Goal: Task Accomplishment & Management: Use online tool/utility

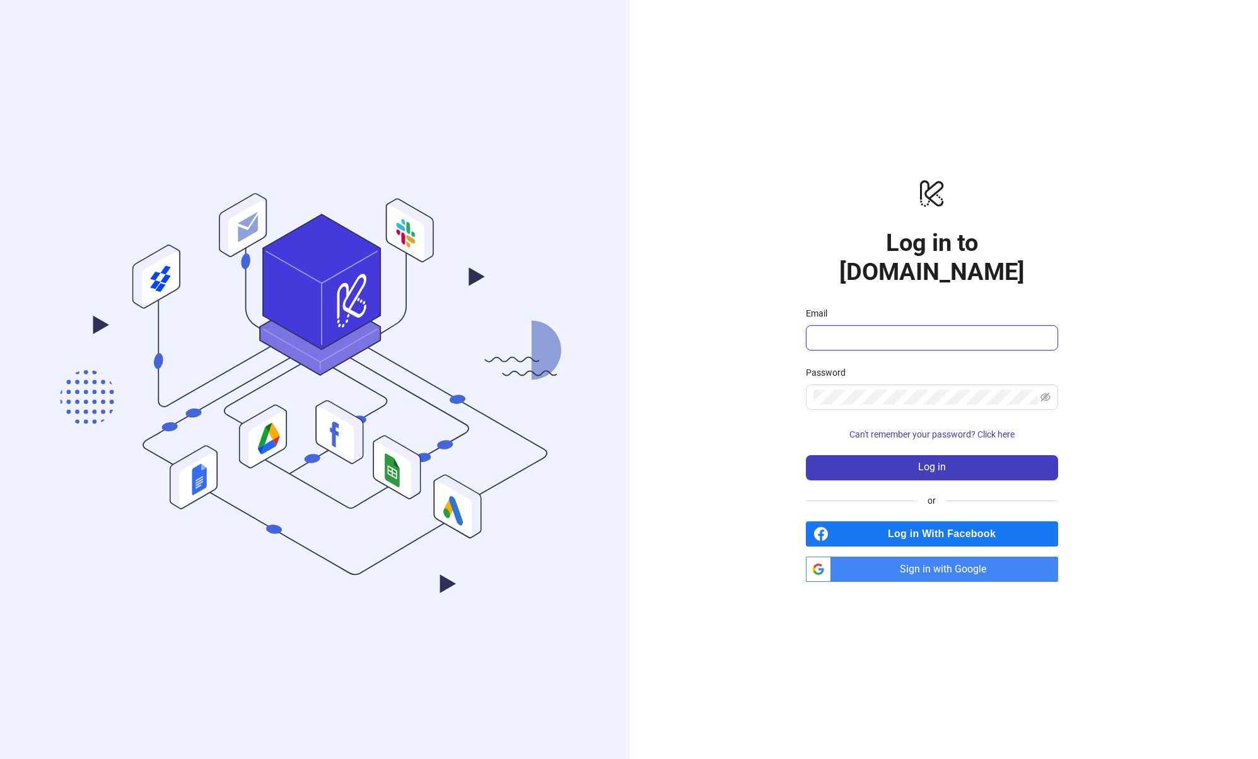
click at [932, 330] on input "Email" at bounding box center [930, 337] width 235 height 15
type input "**********"
click at [931, 557] on span "Sign in with Google" at bounding box center [947, 569] width 222 height 25
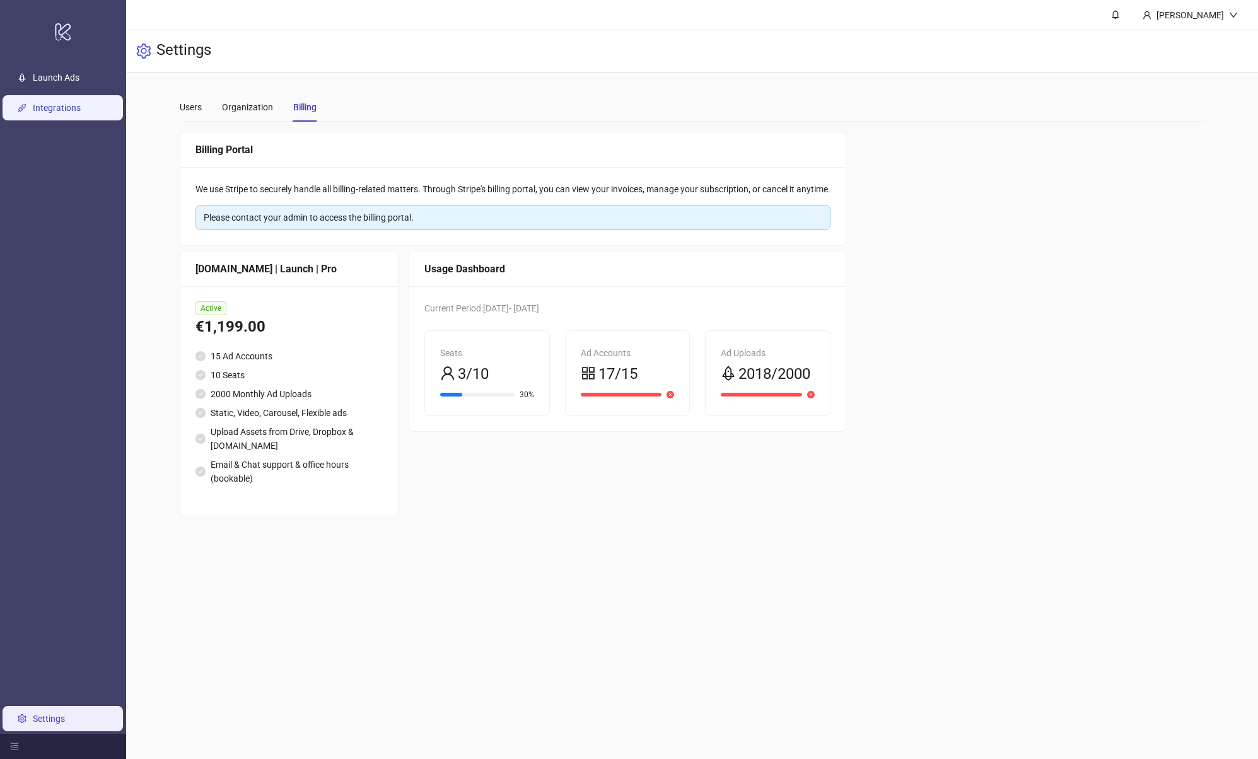
click at [69, 103] on link "Integrations" at bounding box center [57, 108] width 48 height 10
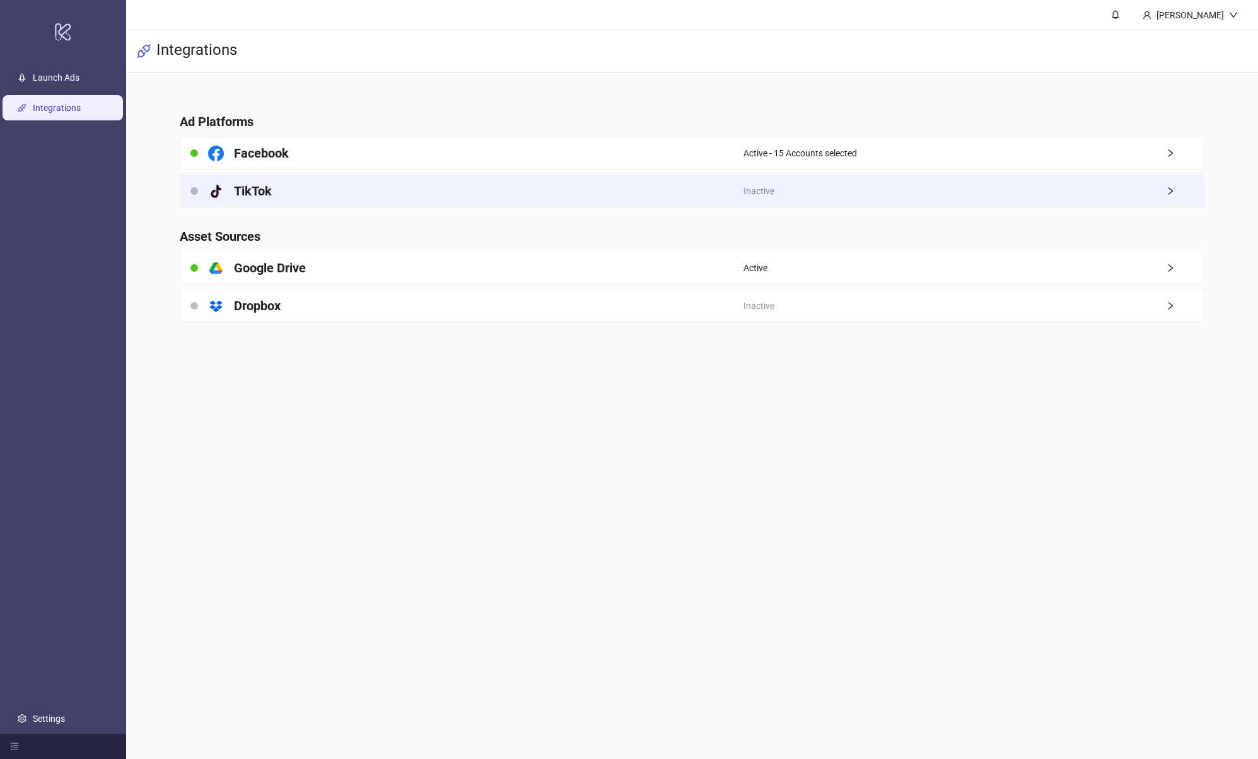
click at [575, 199] on div "platform/tik_tok TikTok" at bounding box center [461, 191] width 563 height 32
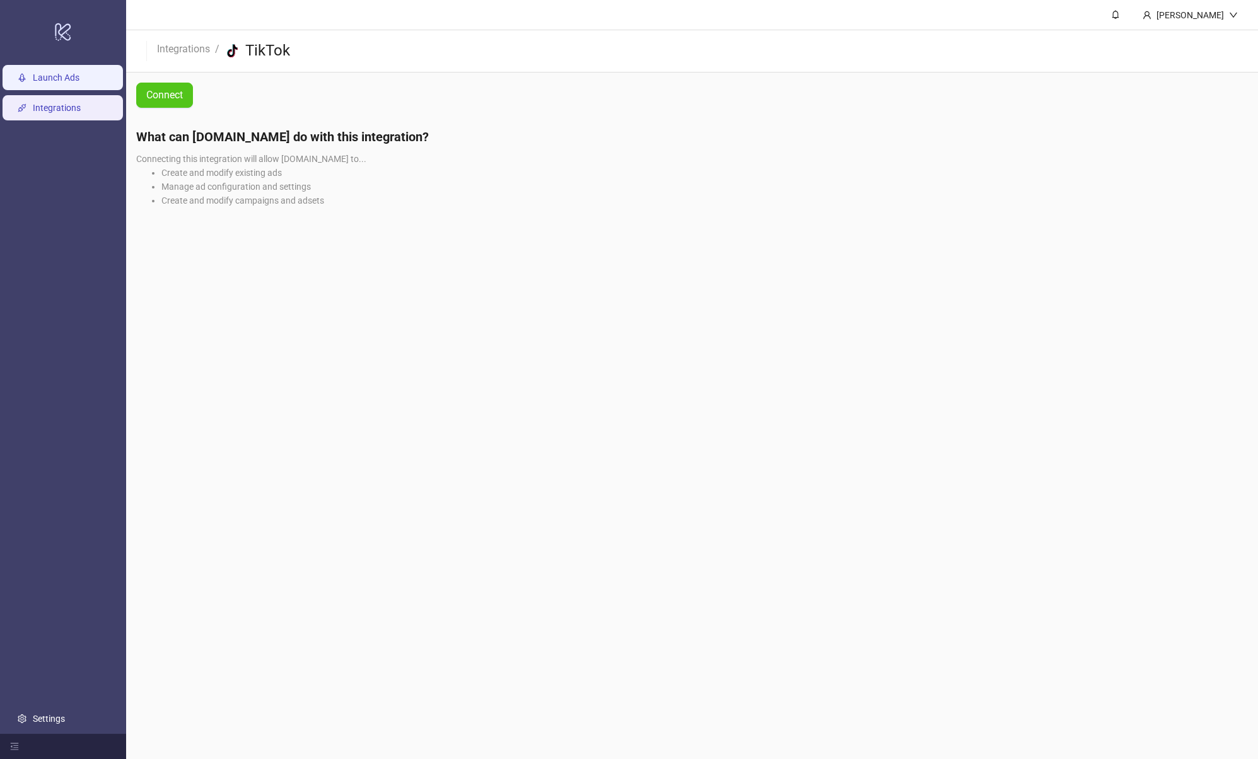
click at [40, 82] on link "Launch Ads" at bounding box center [56, 78] width 47 height 10
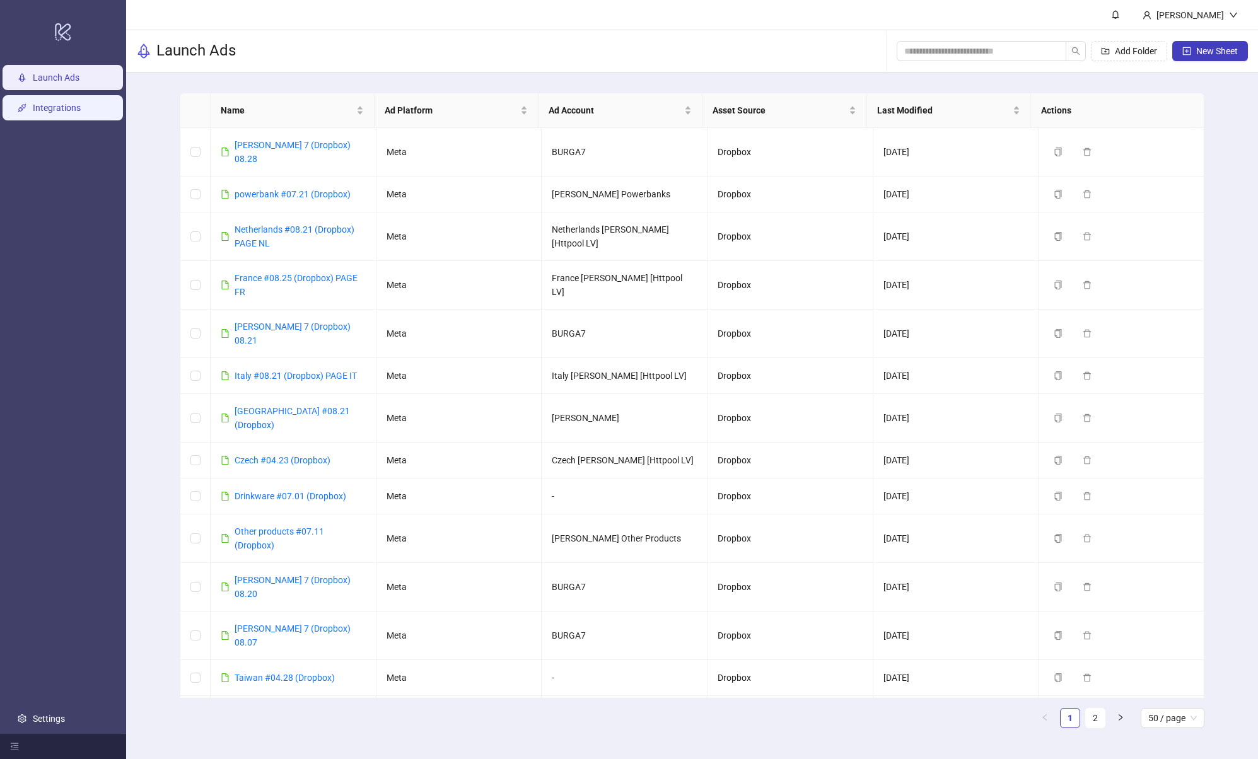
click at [72, 108] on link "Integrations" at bounding box center [57, 108] width 48 height 10
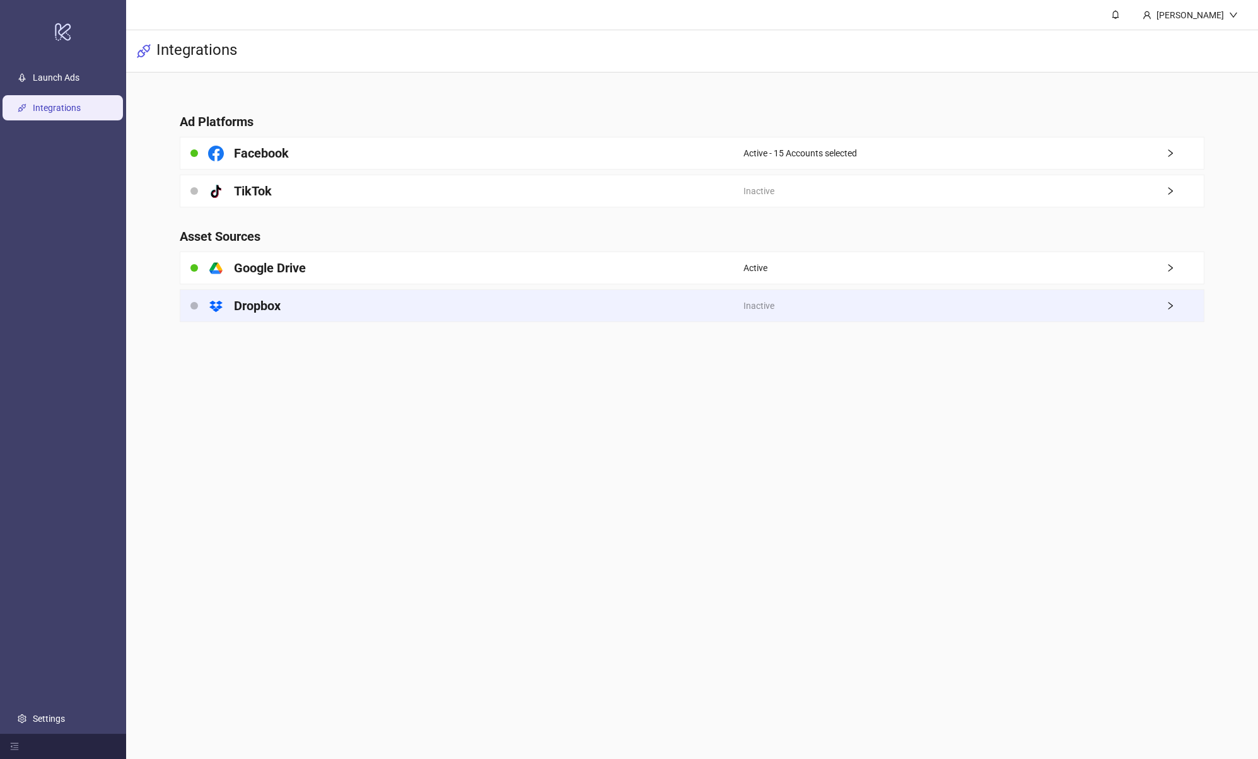
click at [422, 315] on div "platform/dropbox Dropbox" at bounding box center [461, 306] width 563 height 32
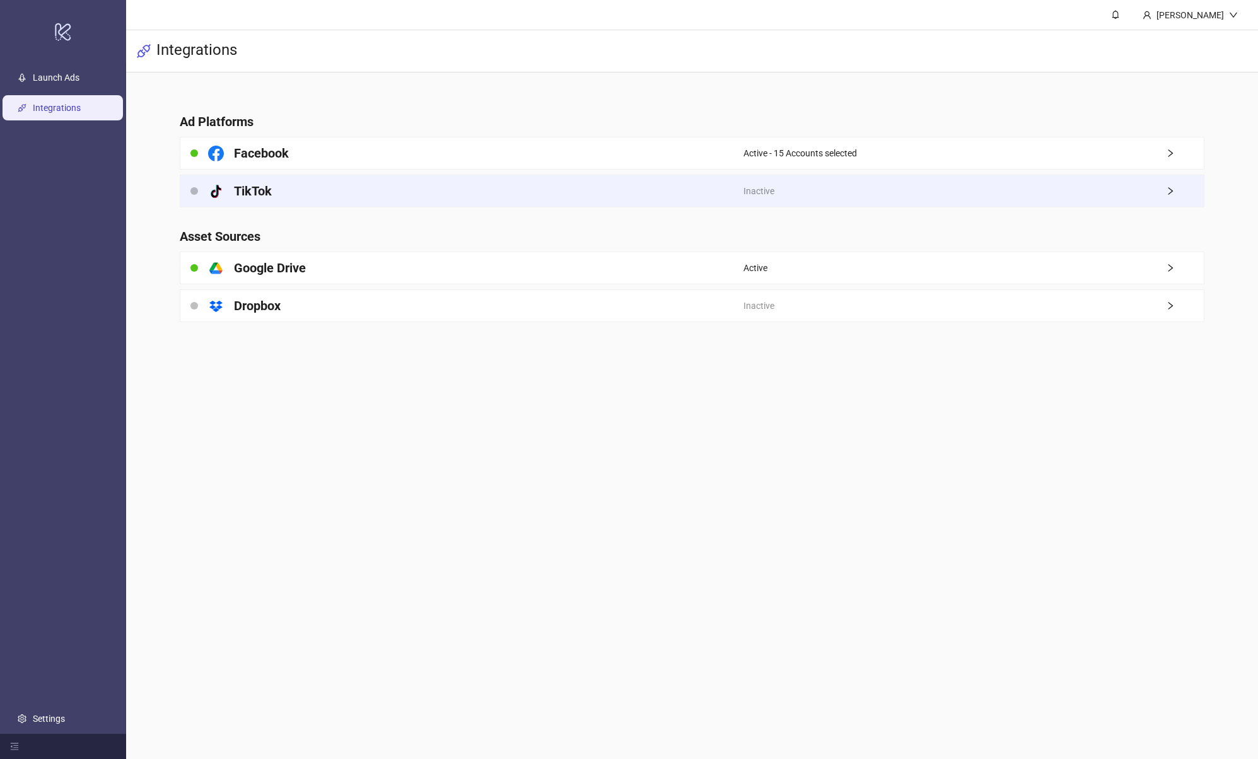
click at [844, 199] on div "Inactive" at bounding box center [973, 191] width 460 height 32
